Goal: Book appointment/travel/reservation

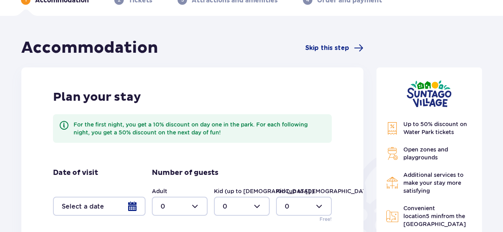
scroll to position [127, 0]
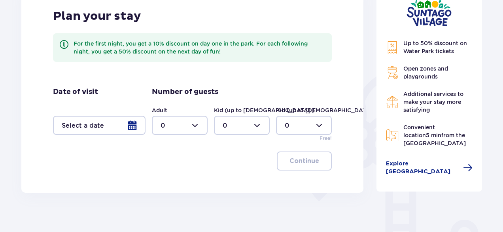
click at [194, 123] on div at bounding box center [180, 125] width 56 height 19
click at [165, 186] on div "2" at bounding box center [180, 182] width 38 height 9
type input "2"
click at [113, 127] on div at bounding box center [99, 125] width 93 height 19
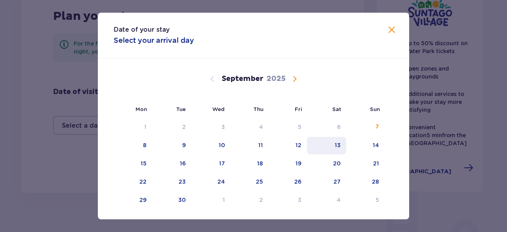
click at [330, 148] on div "13" at bounding box center [326, 145] width 39 height 17
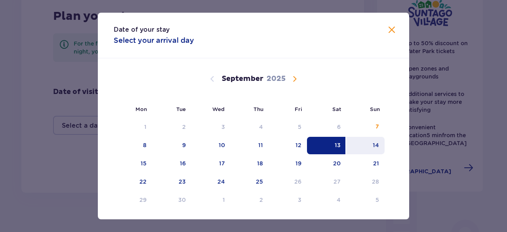
click at [372, 141] on div "14" at bounding box center [375, 145] width 6 height 8
type input "[DATE] - [DATE]"
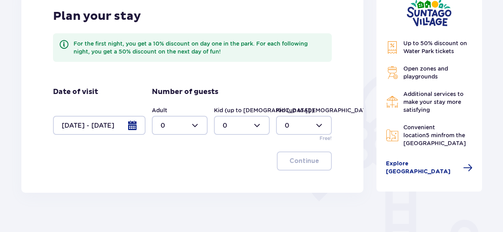
click at [192, 124] on div at bounding box center [180, 125] width 56 height 19
click at [172, 178] on div "2" at bounding box center [180, 182] width 38 height 9
type input "2"
click at [296, 155] on button "Continue" at bounding box center [304, 160] width 55 height 19
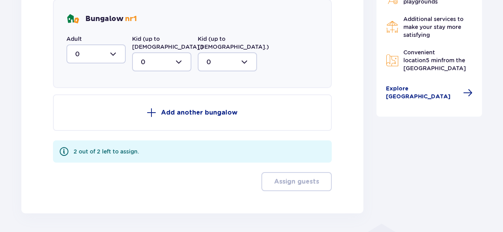
scroll to position [440, 0]
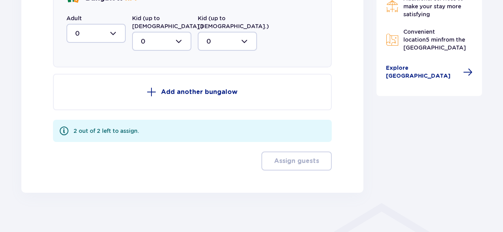
click at [110, 33] on div at bounding box center [95, 33] width 59 height 19
click at [99, 91] on div "2" at bounding box center [96, 90] width 42 height 9
type input "2"
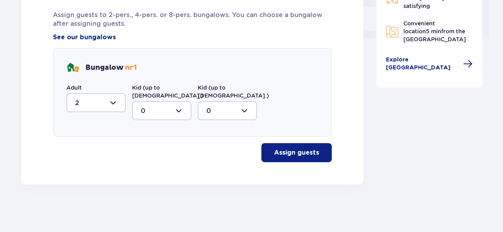
scroll to position [363, 0]
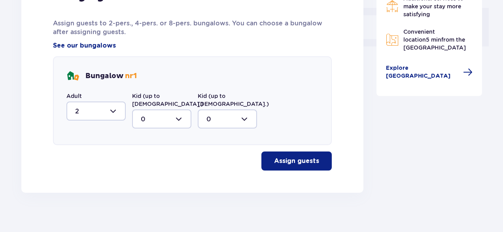
click at [290, 156] on p "Assign guests" at bounding box center [296, 160] width 45 height 9
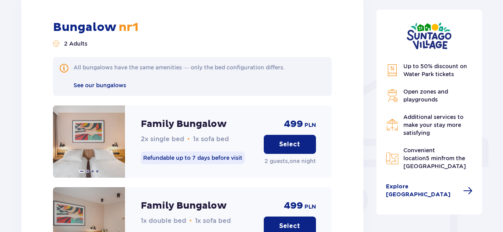
scroll to position [519, 0]
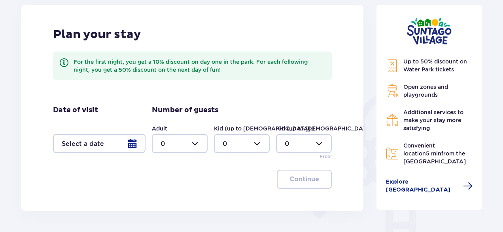
scroll to position [127, 0]
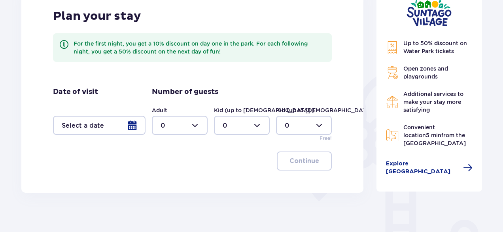
click at [100, 120] on div at bounding box center [99, 125] width 93 height 19
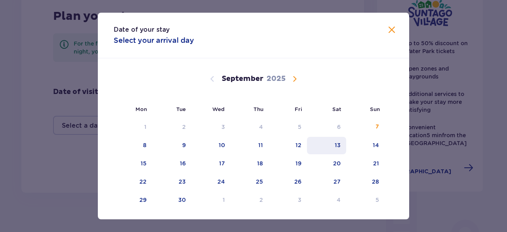
click at [335, 144] on div "13" at bounding box center [337, 145] width 6 height 8
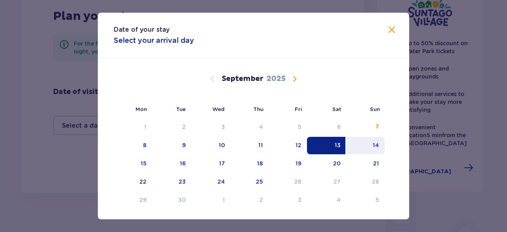
click at [373, 144] on div "14" at bounding box center [375, 145] width 6 height 8
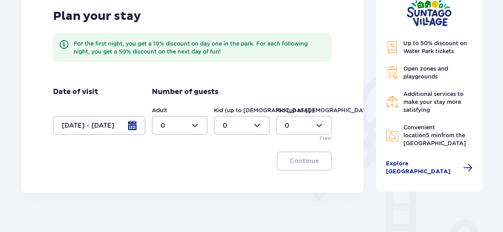
click at [99, 124] on div at bounding box center [99, 125] width 93 height 19
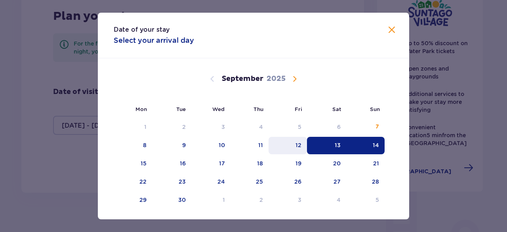
click at [303, 144] on div "12" at bounding box center [287, 145] width 38 height 17
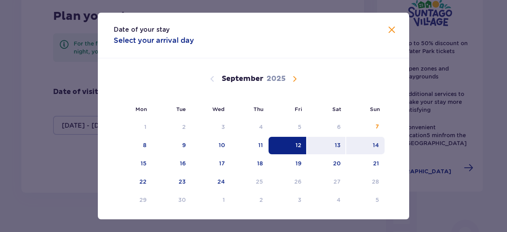
click at [372, 142] on div "14" at bounding box center [375, 145] width 6 height 8
type input "12.09.25 - 14.09.25"
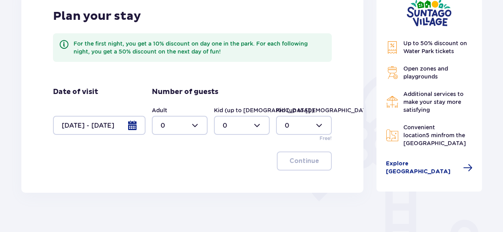
click at [195, 122] on div at bounding box center [180, 125] width 56 height 19
click at [184, 179] on div "2" at bounding box center [180, 182] width 38 height 9
type input "2"
click at [315, 163] on button "Continue" at bounding box center [304, 160] width 55 height 19
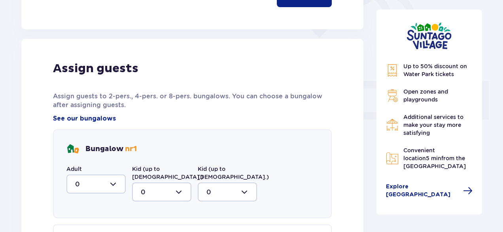
scroll to position [319, 0]
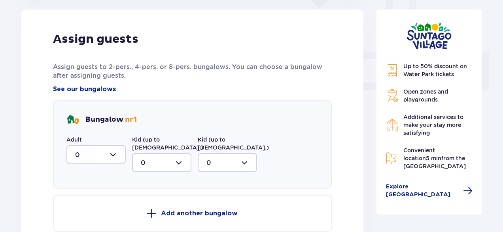
click at [102, 148] on div at bounding box center [95, 154] width 59 height 19
click at [94, 208] on div "2" at bounding box center [96, 211] width 42 height 9
type input "2"
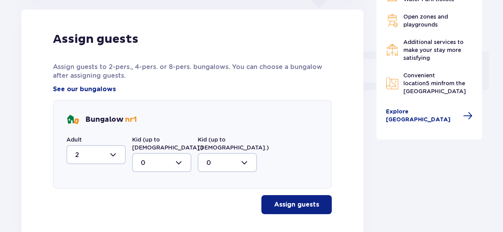
click at [304, 200] on p "Assign guests" at bounding box center [296, 204] width 45 height 9
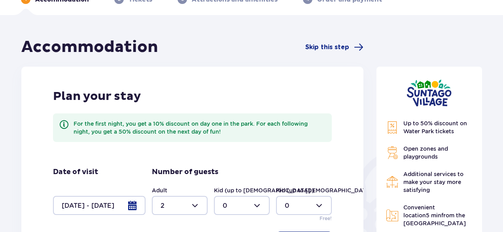
scroll to position [2, 0]
